Goal: Task Accomplishment & Management: Manage account settings

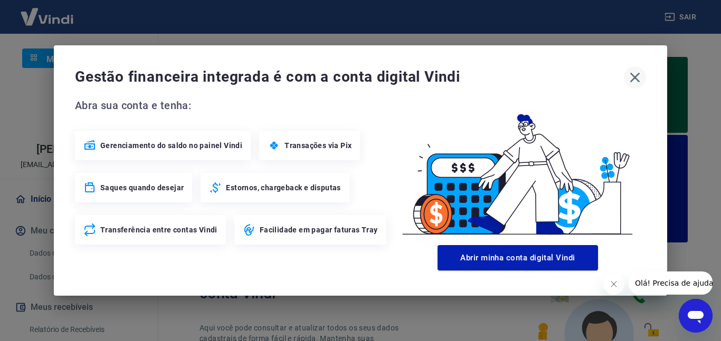
click at [637, 73] on icon "button" at bounding box center [634, 77] width 17 height 17
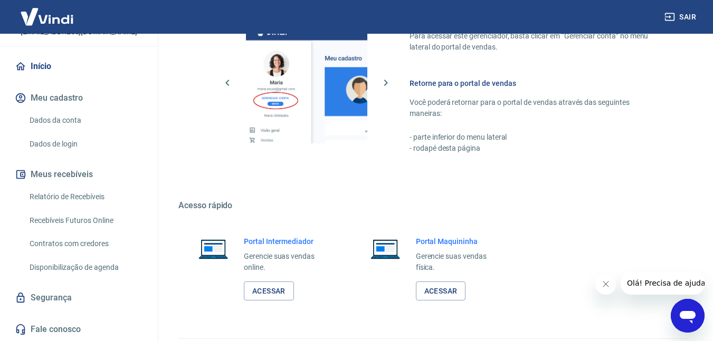
scroll to position [712, 0]
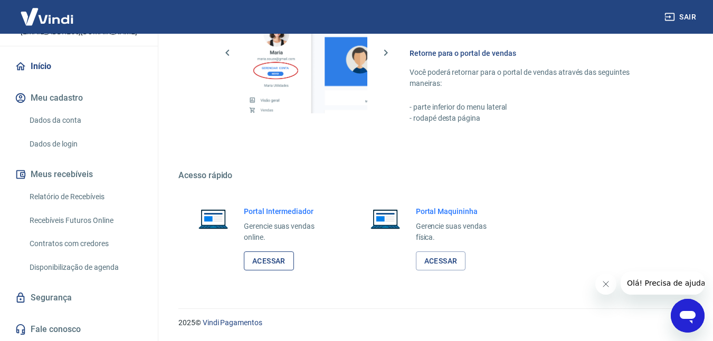
click at [272, 258] on link "Acessar" at bounding box center [269, 262] width 50 height 20
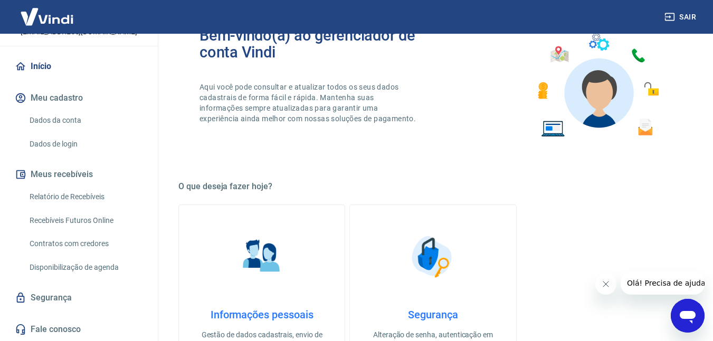
scroll to position [237, 0]
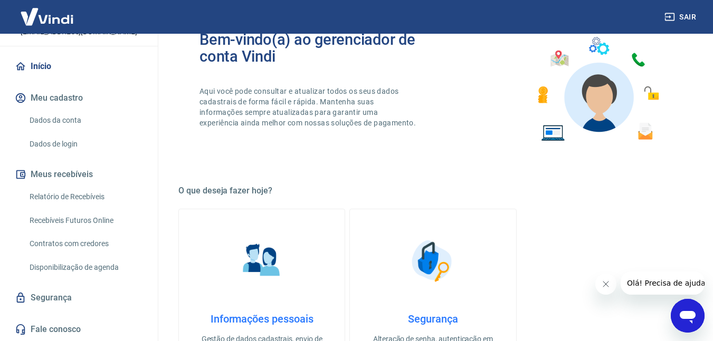
click at [71, 116] on link "Dados da conta" at bounding box center [85, 121] width 120 height 22
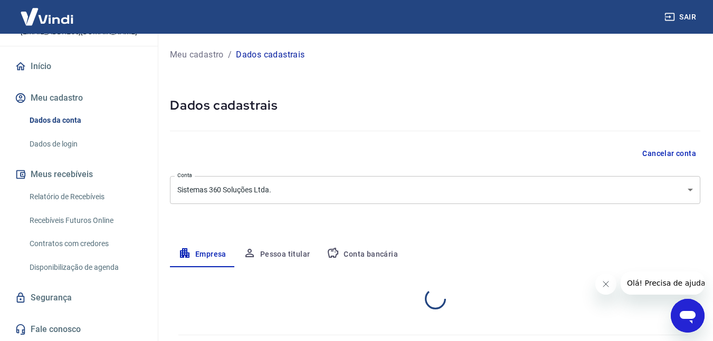
select select "SP"
select select "business"
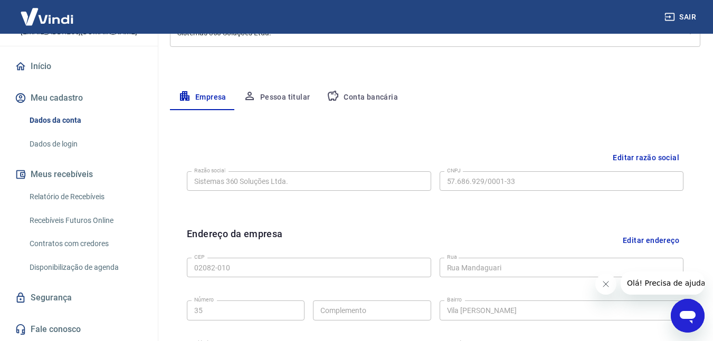
scroll to position [158, 0]
click at [289, 101] on button "Pessoa titular" at bounding box center [277, 96] width 84 height 25
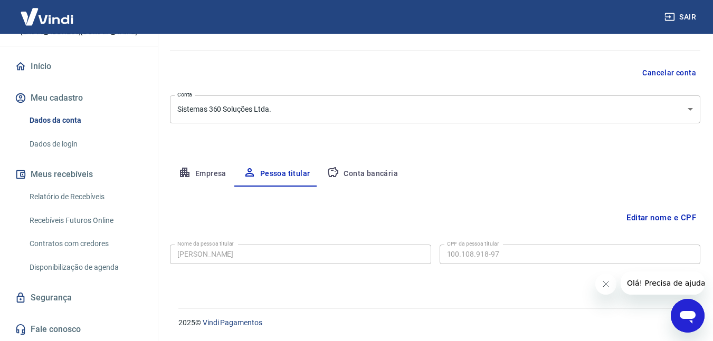
scroll to position [0, 0]
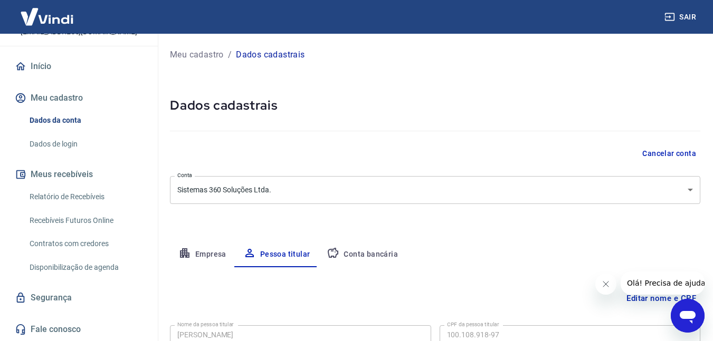
click at [57, 143] on link "Dados de login" at bounding box center [85, 144] width 120 height 22
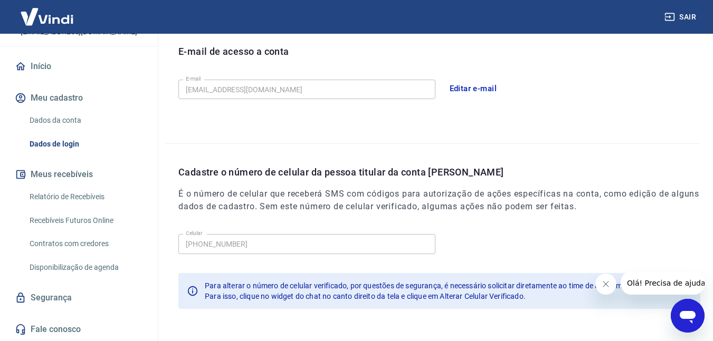
scroll to position [334, 0]
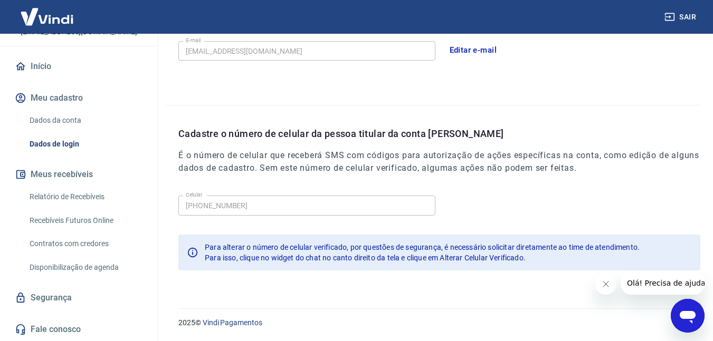
click at [84, 197] on link "Relatório de Recebíveis" at bounding box center [85, 197] width 120 height 22
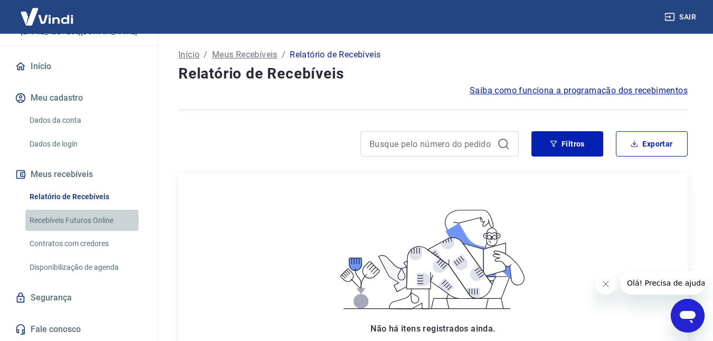
click at [80, 220] on link "Recebíveis Futuros Online" at bounding box center [85, 221] width 120 height 22
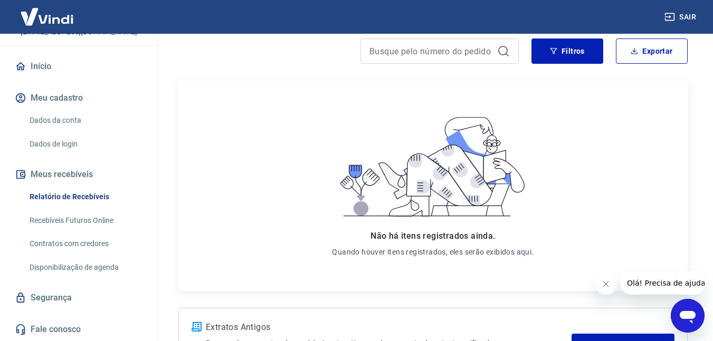
scroll to position [105, 0]
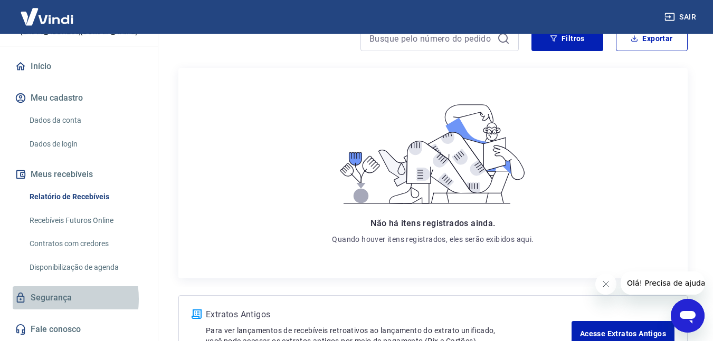
click at [45, 299] on link "Segurança" at bounding box center [79, 297] width 132 height 23
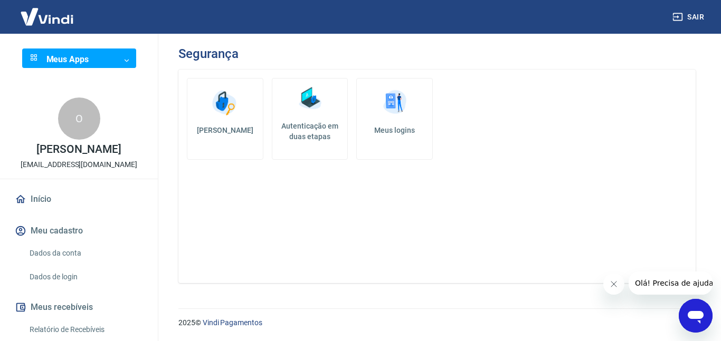
click at [66, 53] on body "Sair Meus Apps ​ ​ O [PERSON_NAME] [EMAIL_ADDRESS][DOMAIN_NAME] Início Meu cada…" at bounding box center [360, 170] width 721 height 341
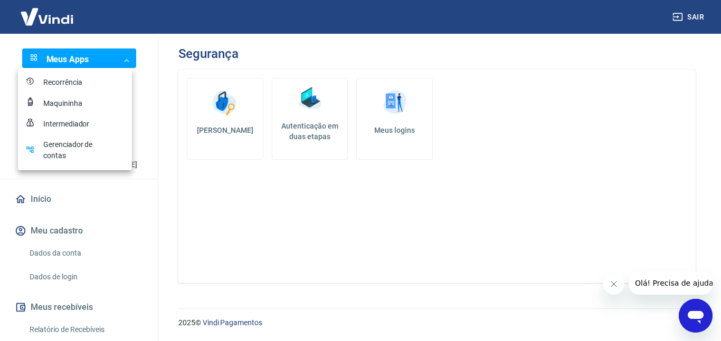
click at [59, 127] on div "Intermediador" at bounding box center [69, 124] width 53 height 11
